Goal: Task Accomplishment & Management: Manage account settings

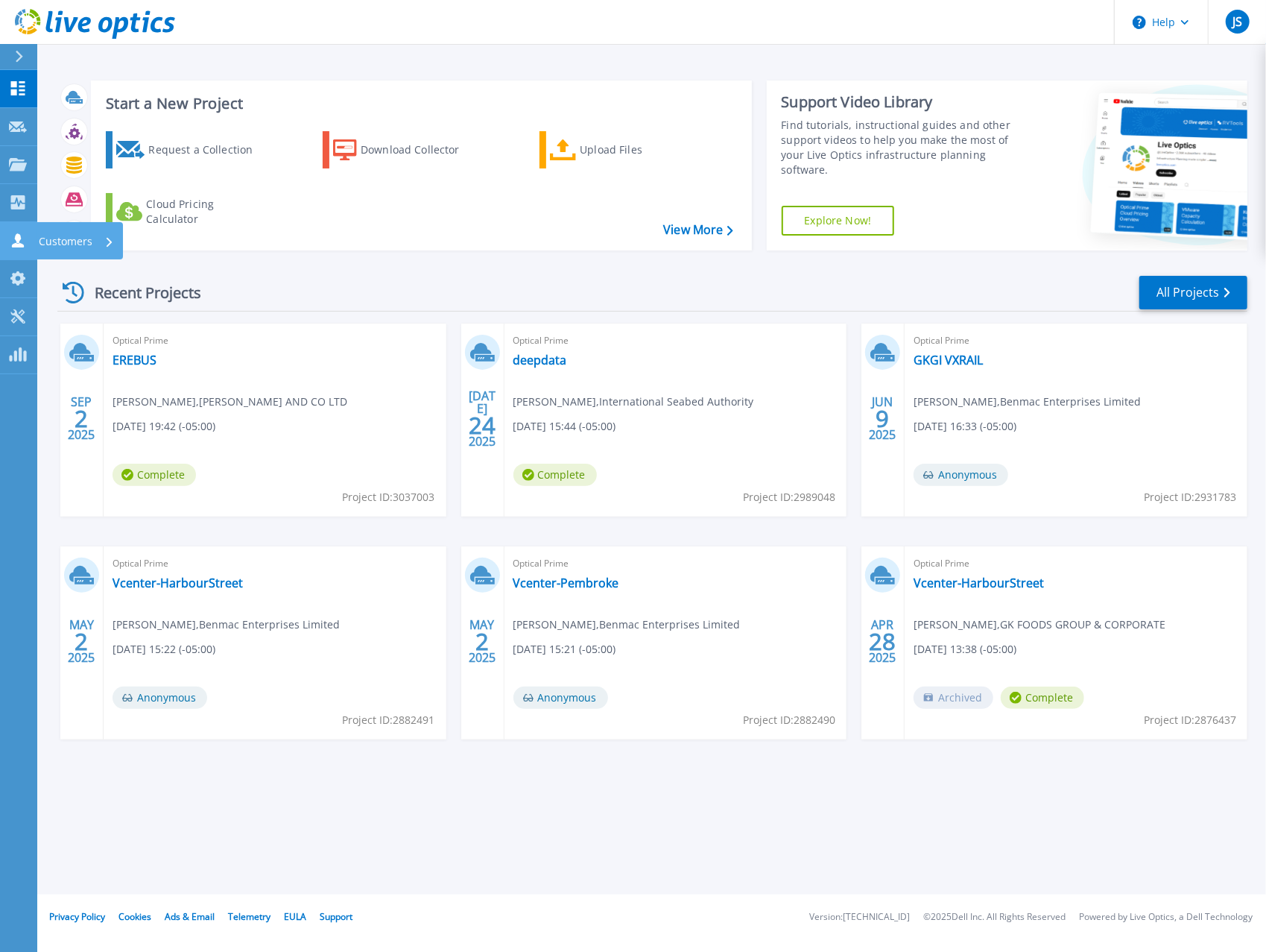
click at [33, 245] on link "Customers Customers" at bounding box center [19, 241] width 37 height 38
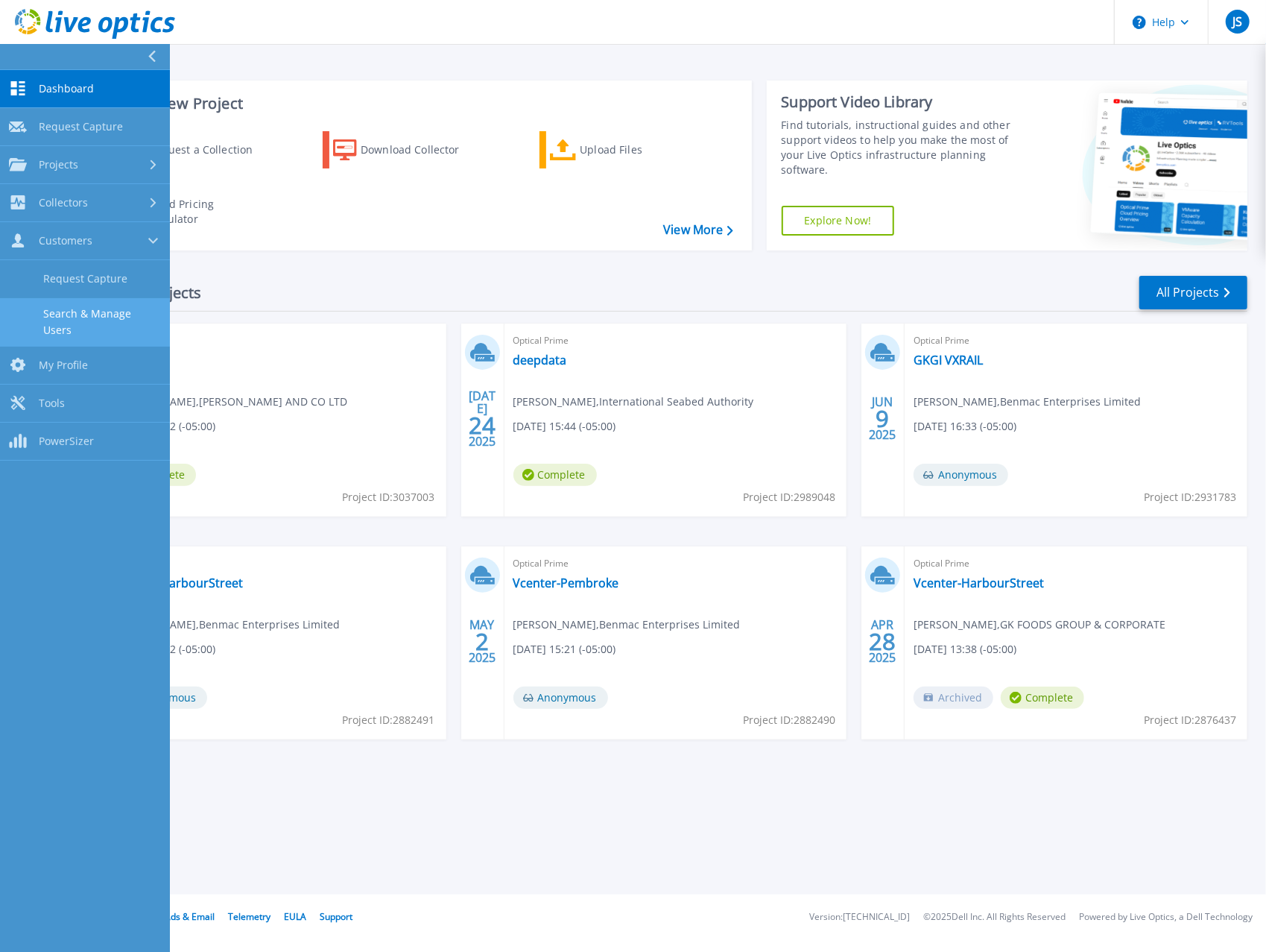
click at [82, 321] on link "Search & Manage Users" at bounding box center [85, 322] width 170 height 48
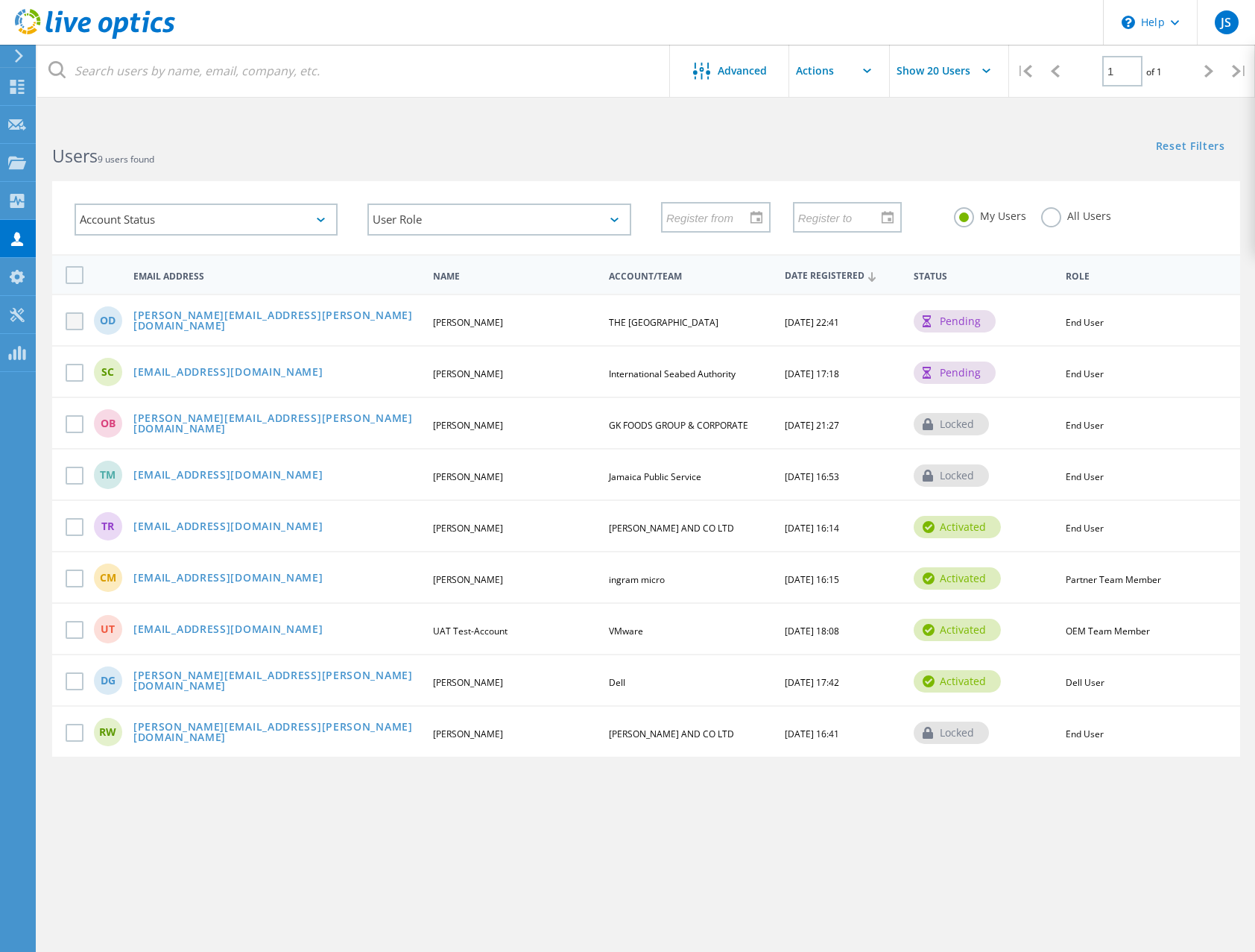
click at [78, 323] on label at bounding box center [77, 321] width 24 height 18
click at [0, 0] on input "checkbox" at bounding box center [0, 0] width 0 height 0
click at [215, 313] on link "[PERSON_NAME][EMAIL_ADDRESS][PERSON_NAME][DOMAIN_NAME]" at bounding box center [277, 321] width 287 height 23
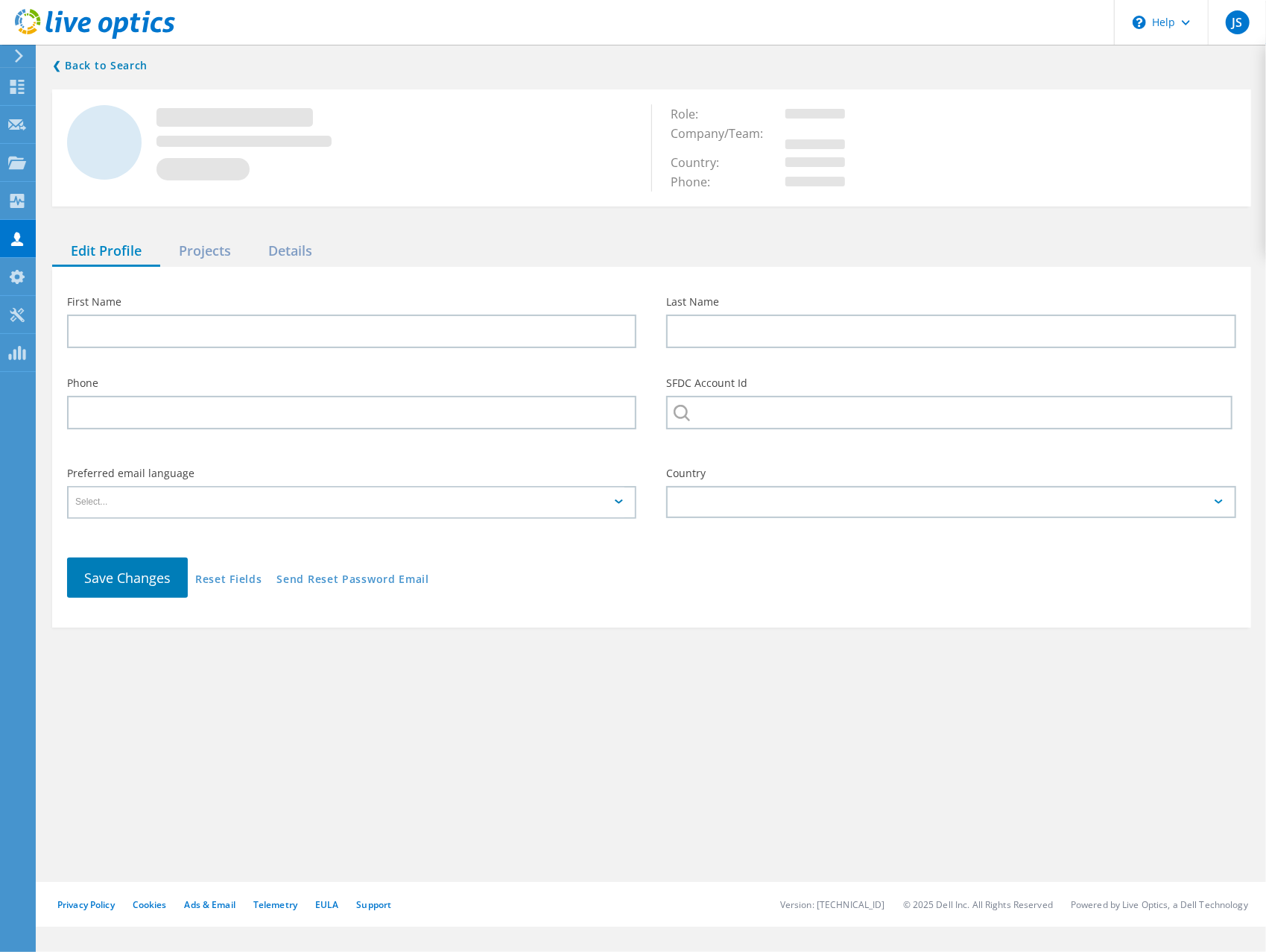
type input "[PERSON_NAME]"
type input "THE [GEOGRAPHIC_DATA]"
type input "English"
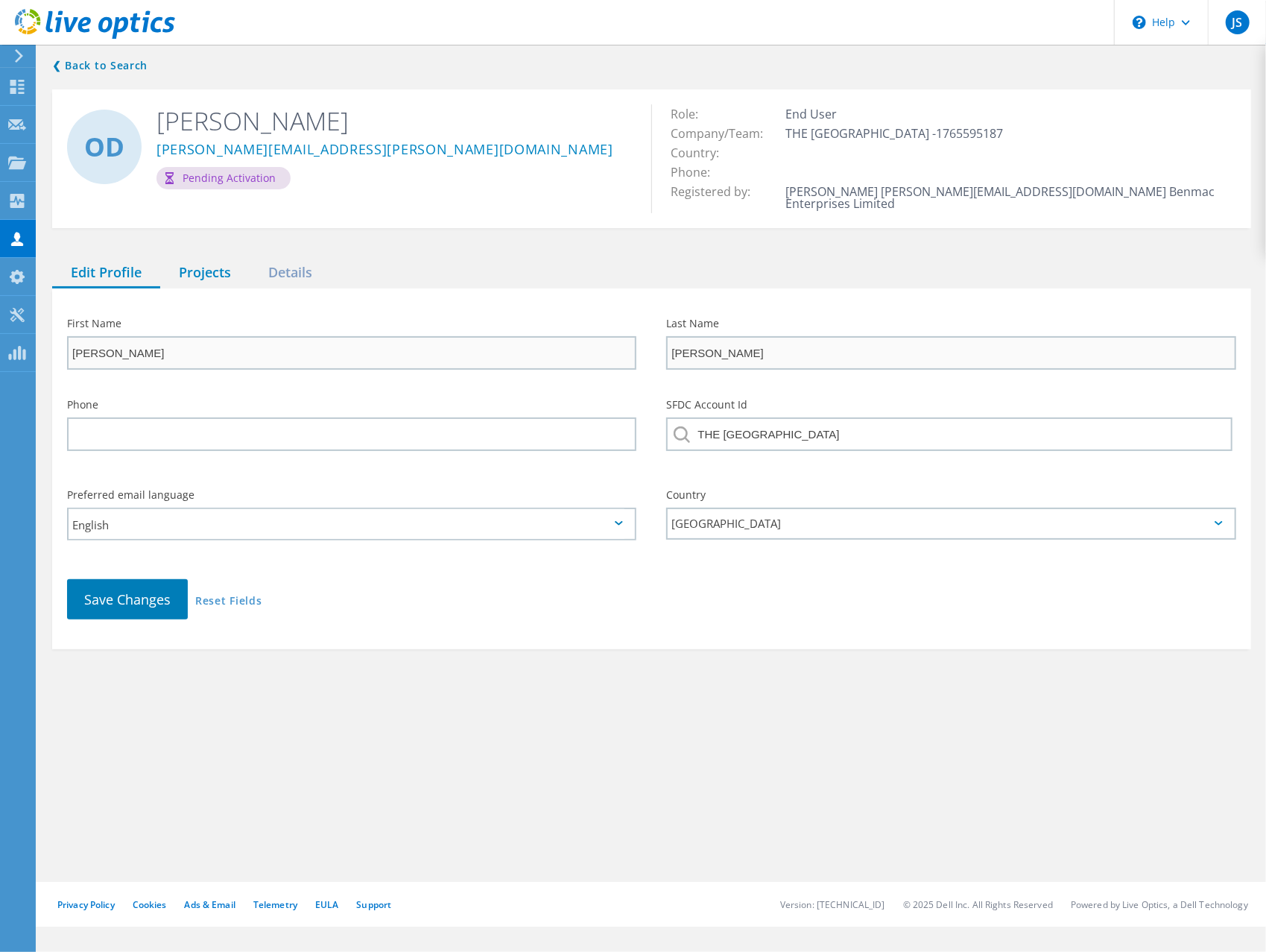
click at [216, 272] on div "Projects" at bounding box center [205, 273] width 89 height 31
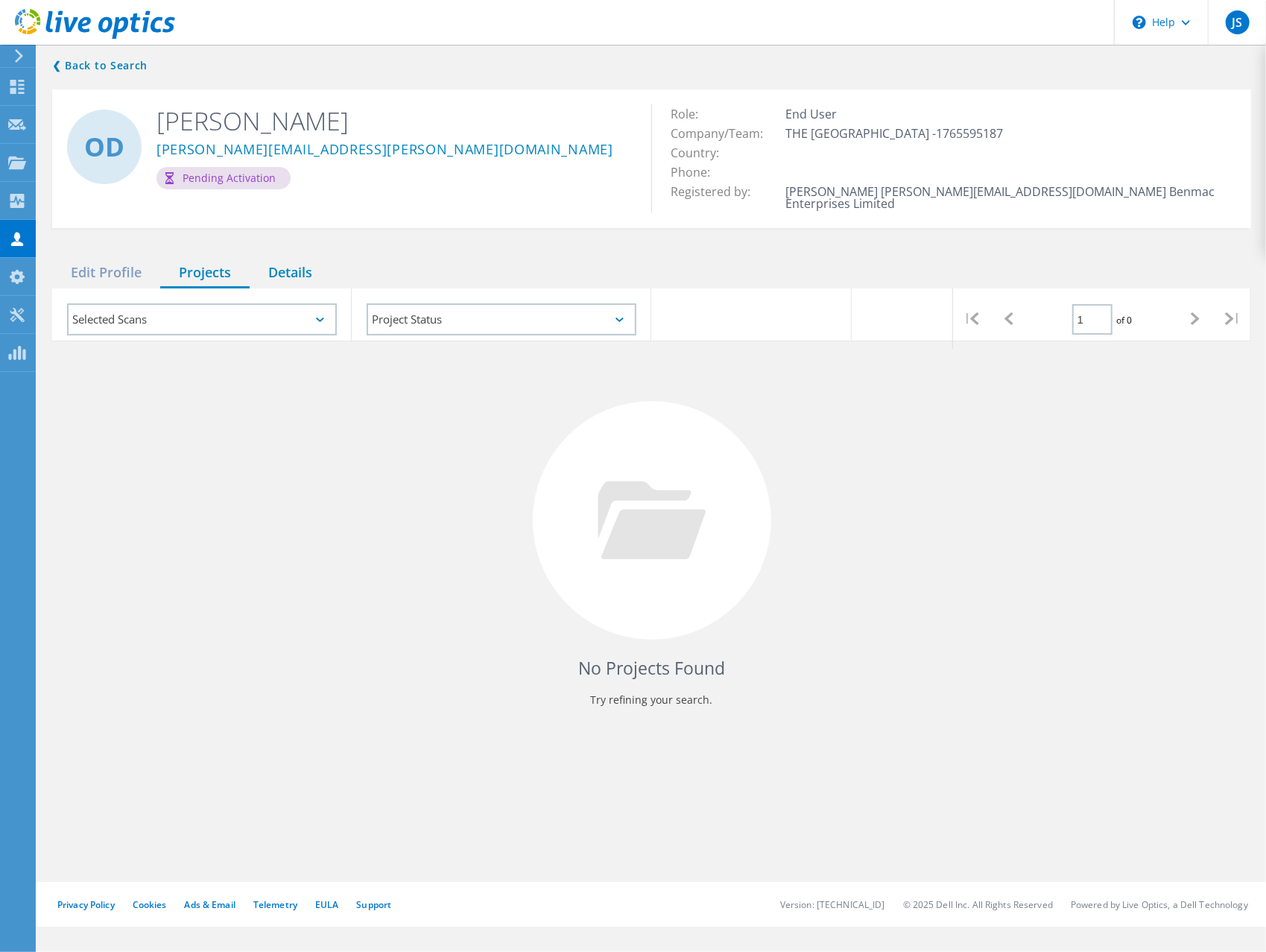
click at [298, 262] on div "Details" at bounding box center [290, 273] width 82 height 31
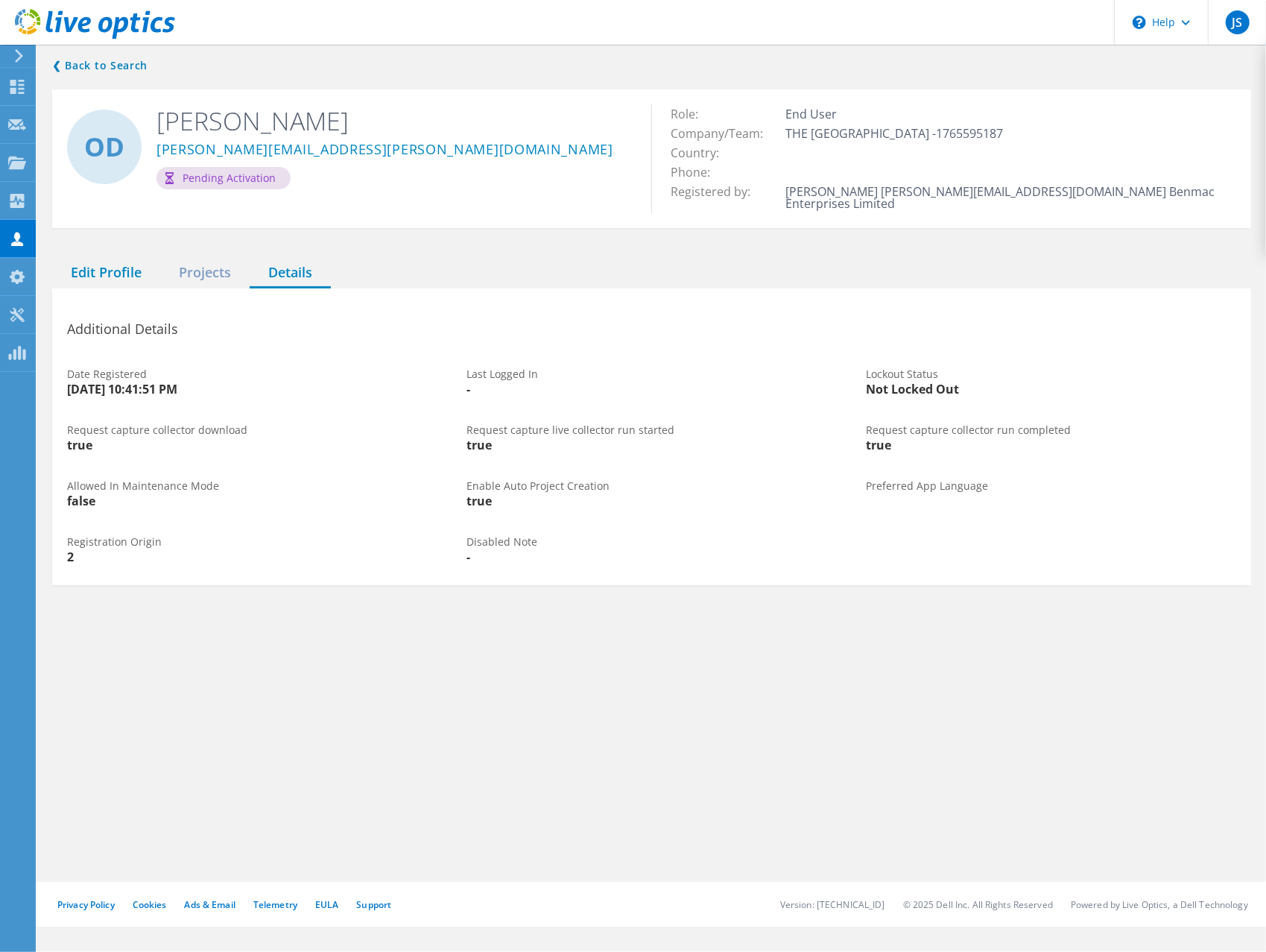
click at [108, 262] on div "Edit Profile" at bounding box center [105, 273] width 108 height 31
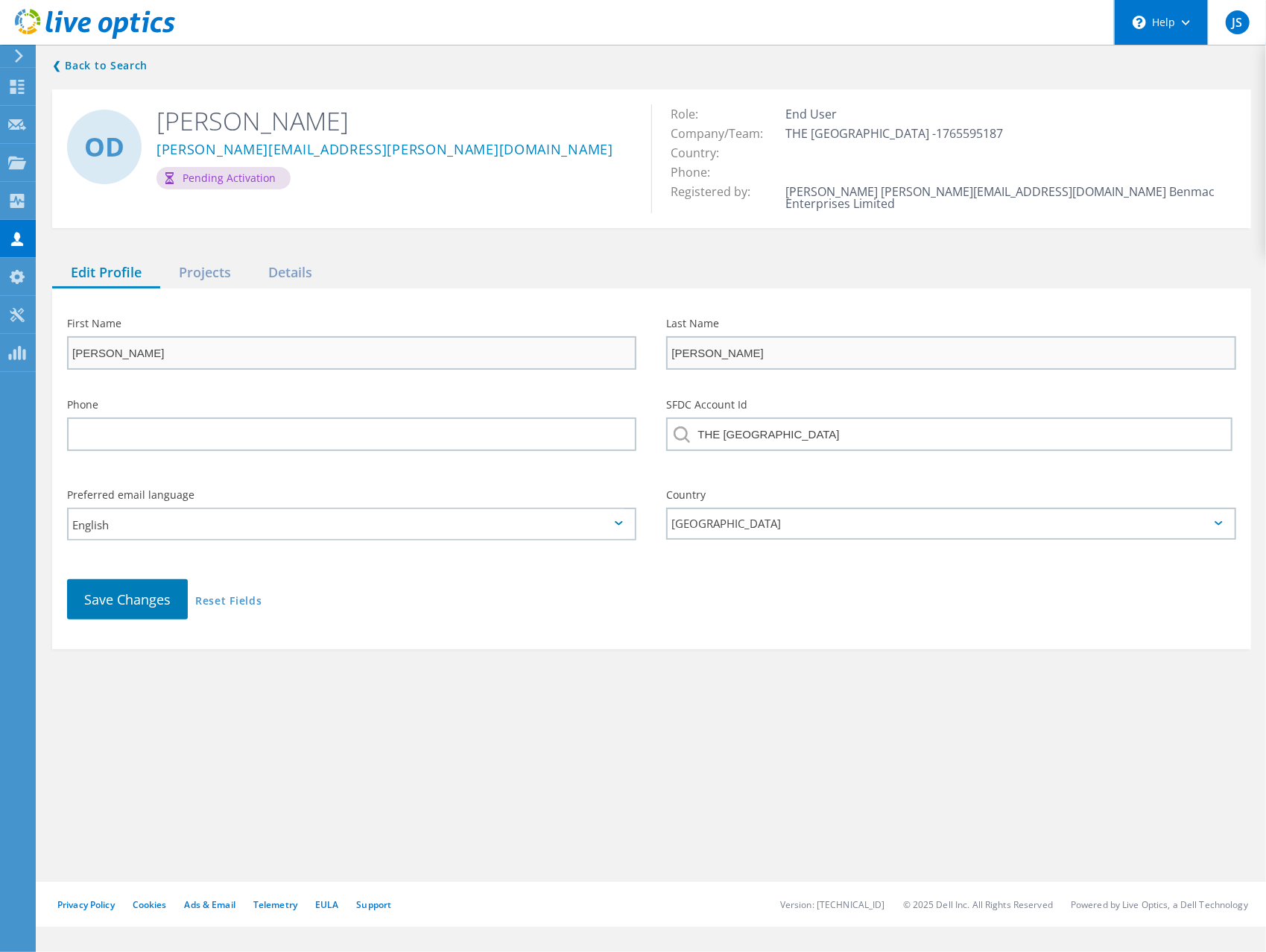
click at [1170, 23] on div "\n Help" at bounding box center [1161, 22] width 94 height 45
click at [1189, 93] on link "Contact Support" at bounding box center [1198, 100] width 166 height 37
click at [258, 158] on div "[PERSON_NAME][EMAIL_ADDRESS][PERSON_NAME][DOMAIN_NAME]" at bounding box center [392, 152] width 472 height 30
drag, startPoint x: 326, startPoint y: 147, endPoint x: 159, endPoint y: 155, distance: 167.2
click at [159, 155] on div "omar.downie@uwi.edu" at bounding box center [392, 152] width 472 height 30
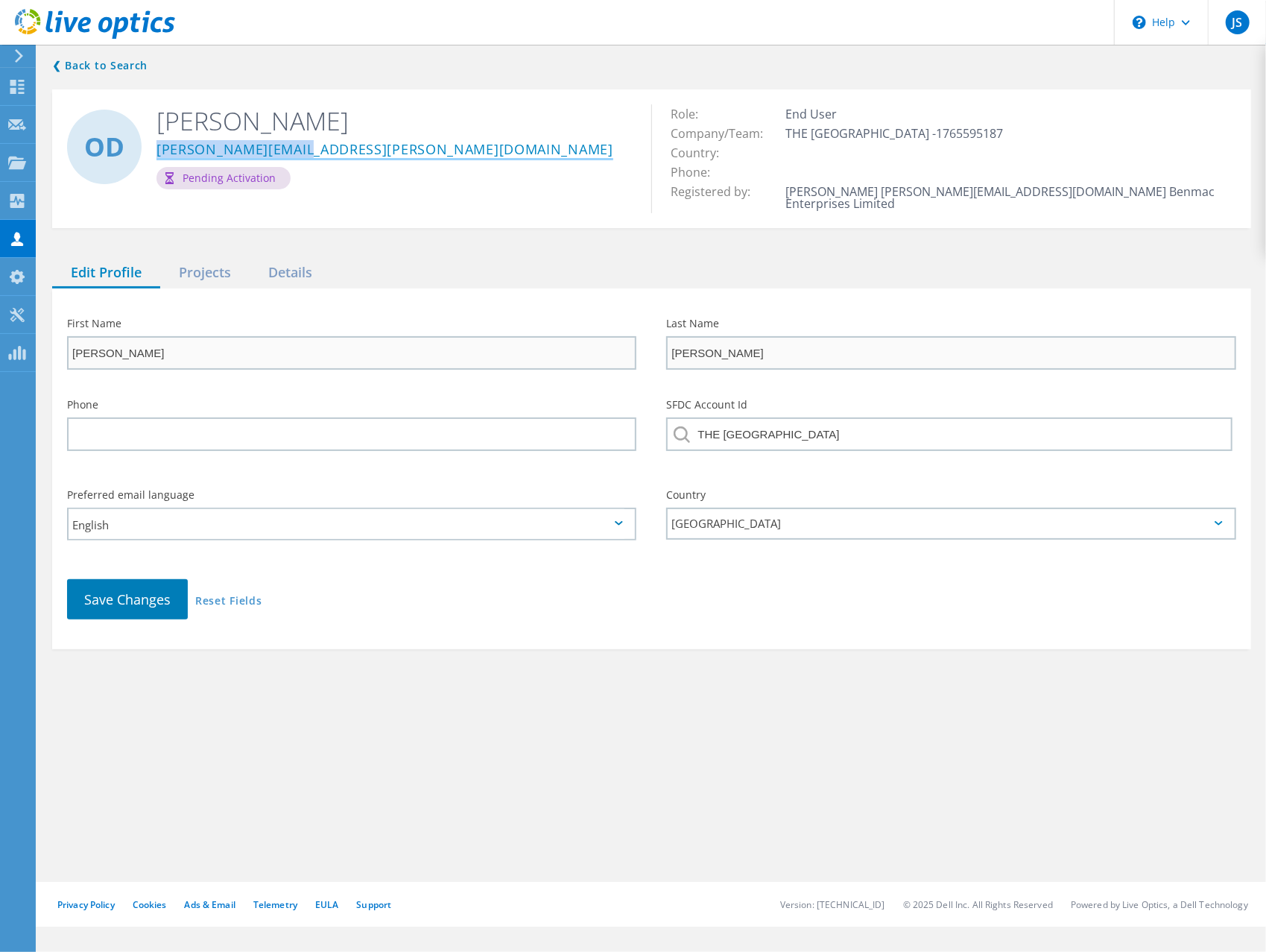
copy link "omar.downie@uwi.edu"
click at [238, 799] on div "❮ Back to Search OD Omar DOWNIE omar.downie@uwi.edu Pending Activation Role: En…" at bounding box center [651, 461] width 1229 height 840
